Goal: Navigation & Orientation: Find specific page/section

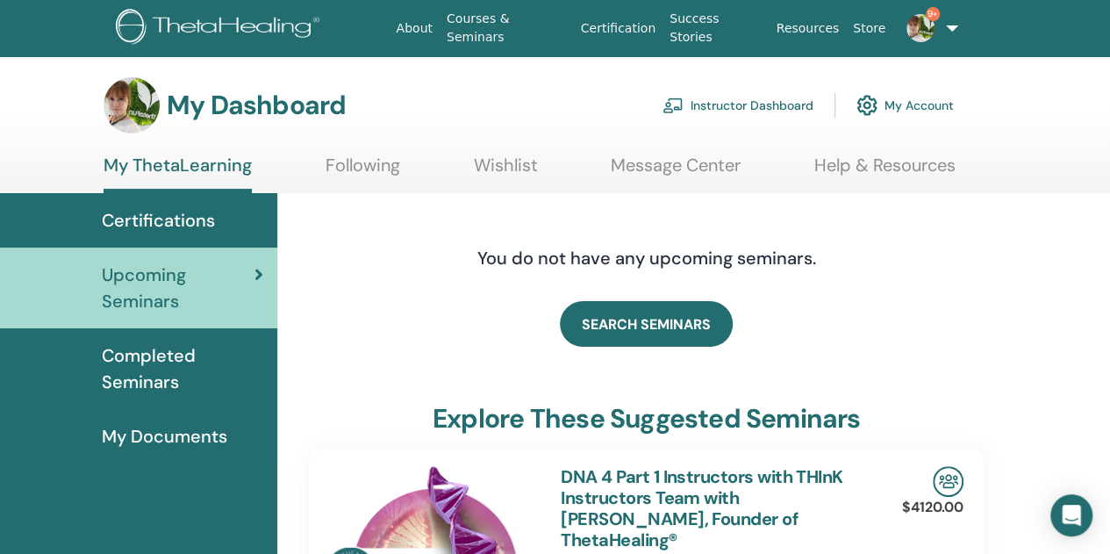
drag, startPoint x: 812, startPoint y: 1, endPoint x: 1049, endPoint y: 104, distance: 258.7
click at [1049, 104] on div "My Dashboard Instructor Dashboard My Account" at bounding box center [585, 105] width 1049 height 56
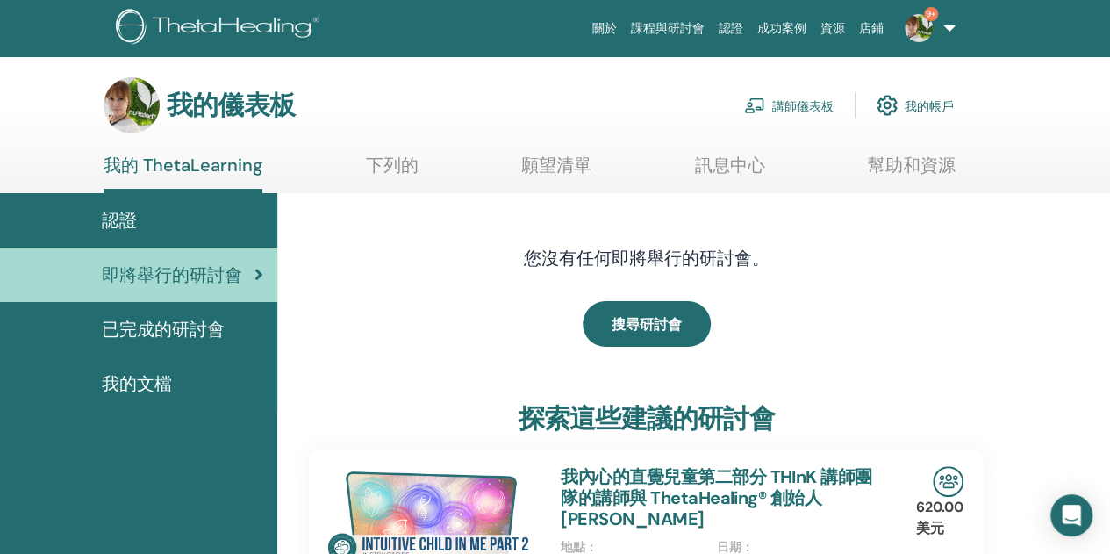
click at [900, 164] on font "幫助和資源" at bounding box center [912, 165] width 88 height 23
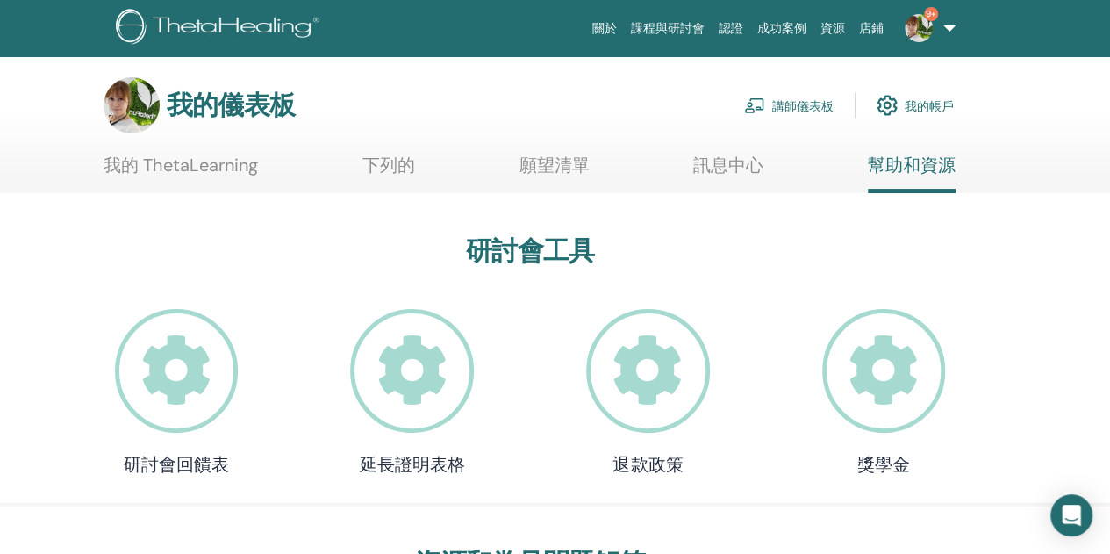
click at [830, 21] on font "資源" at bounding box center [833, 28] width 25 height 14
